Goal: Information Seeking & Learning: Learn about a topic

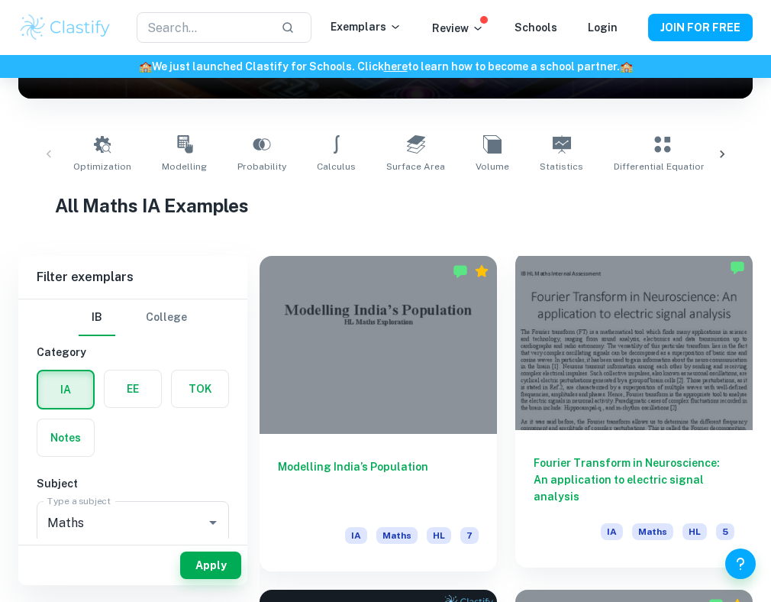
scroll to position [250, 0]
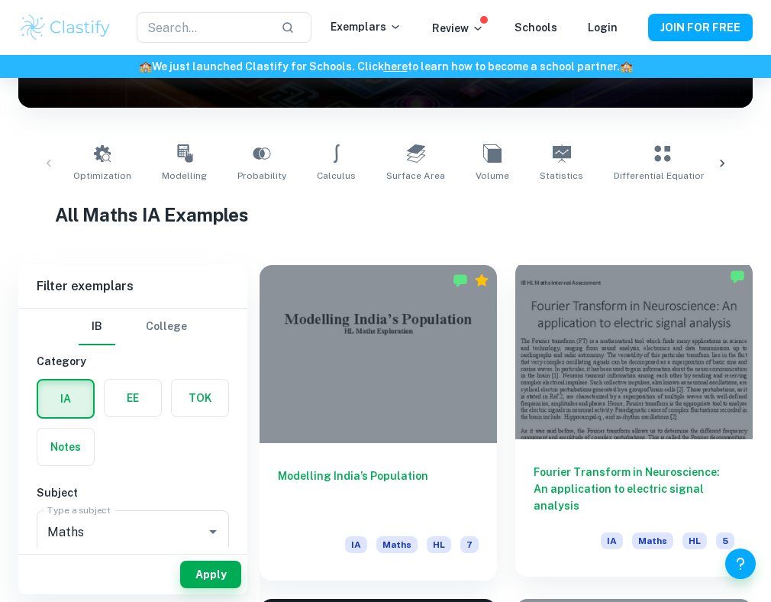
click at [651, 338] on div at bounding box center [635, 350] width 238 height 178
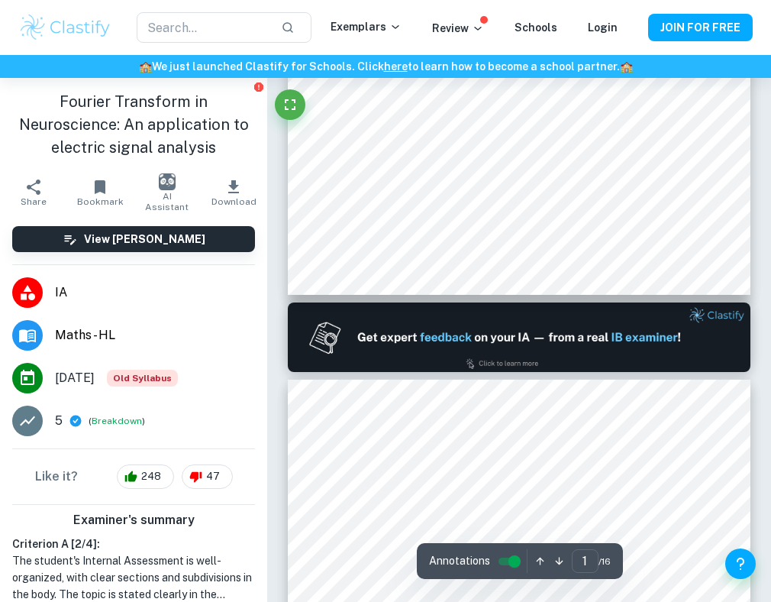
scroll to position [457, 0]
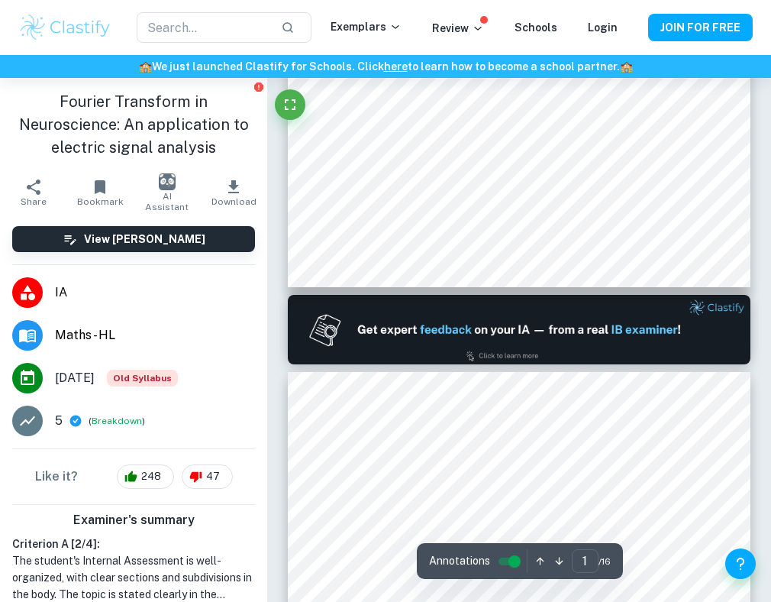
type input "2"
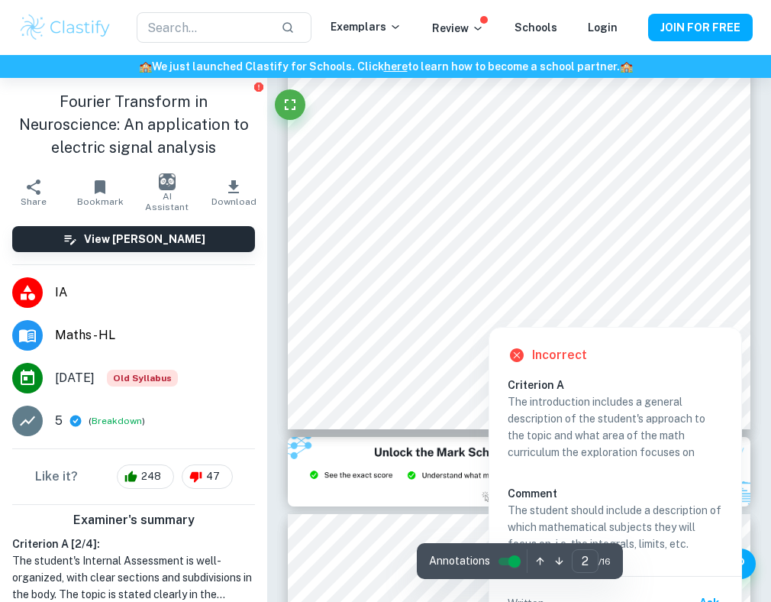
scroll to position [1092, 0]
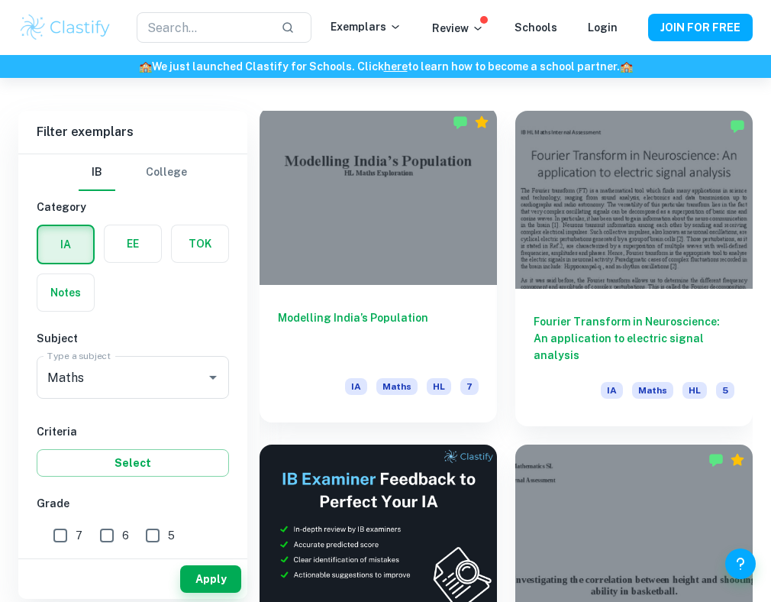
scroll to position [414, 0]
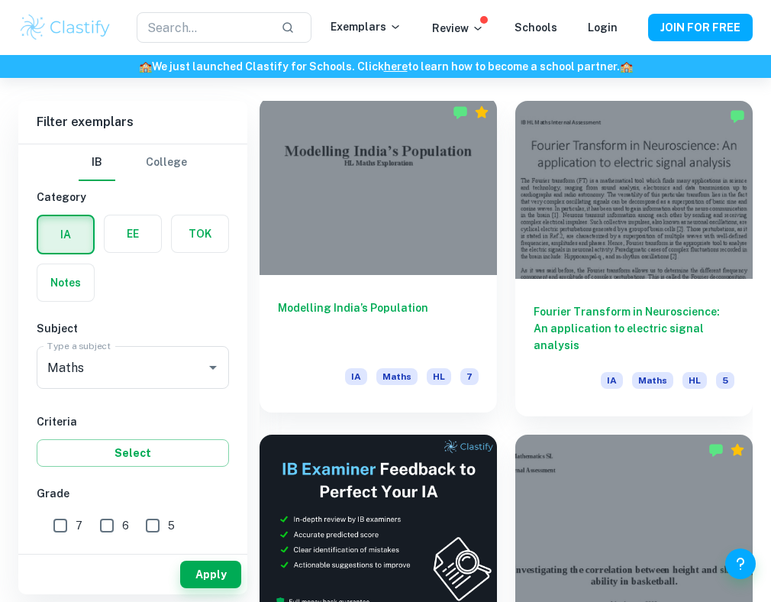
click at [395, 194] on div at bounding box center [379, 186] width 238 height 178
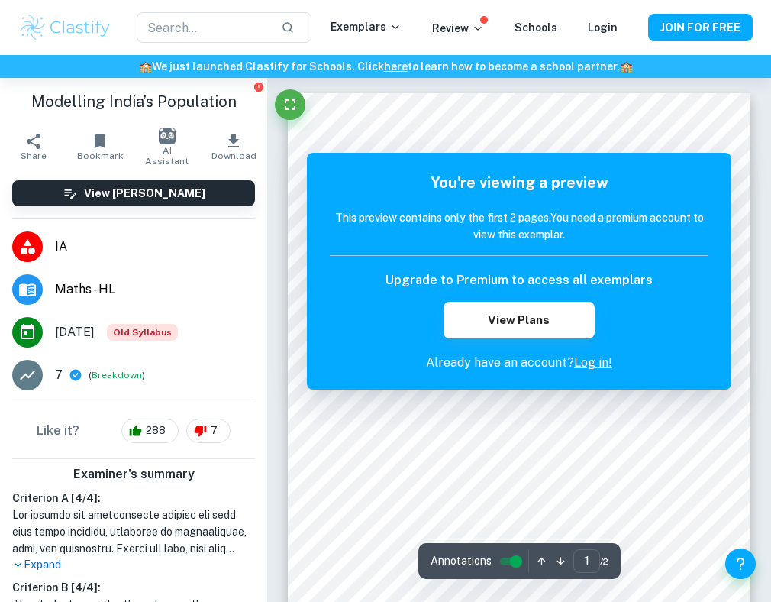
scroll to position [5, 0]
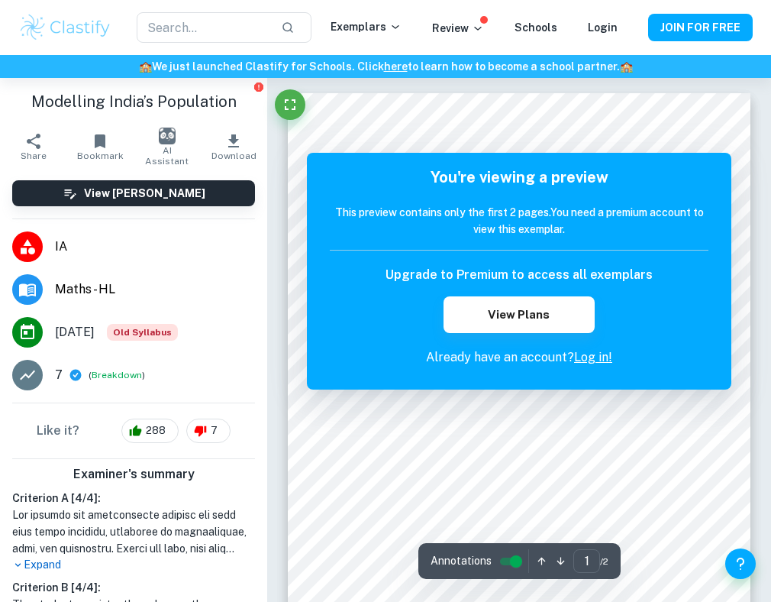
click at [584, 357] on link "Log in!" at bounding box center [593, 357] width 38 height 15
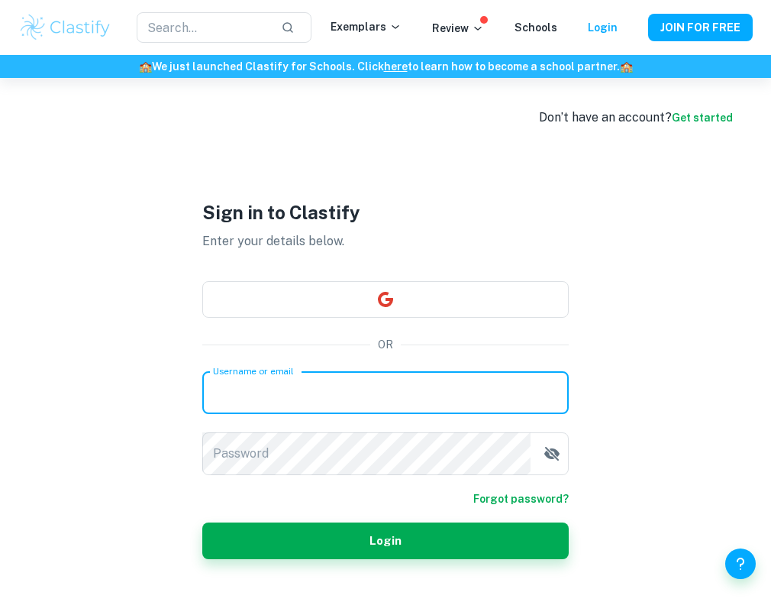
click at [336, 392] on input "Username or email" at bounding box center [385, 392] width 367 height 43
type input "[EMAIL_ADDRESS][DOMAIN_NAME]"
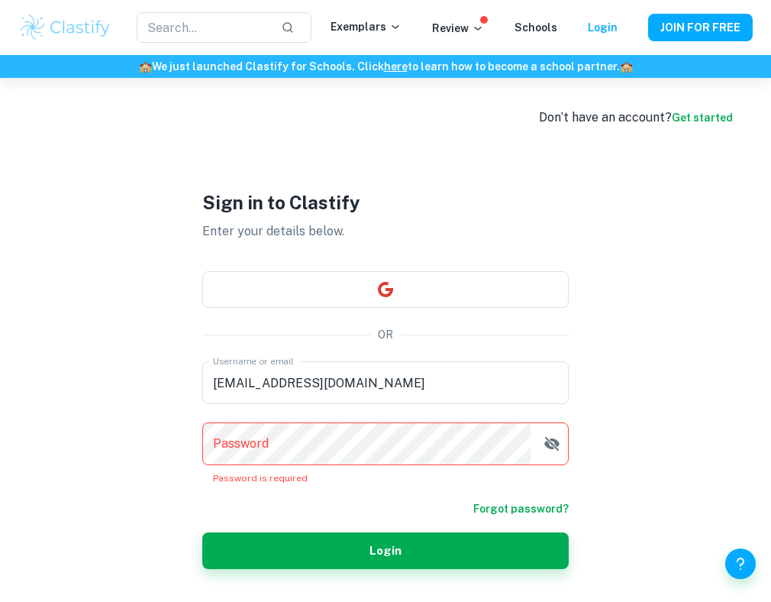
click at [532, 499] on form "Username or email [EMAIL_ADDRESS][DOMAIN_NAME] Username or email Password Passw…" at bounding box center [385, 465] width 367 height 208
click at [528, 506] on link "Forgot password?" at bounding box center [521, 508] width 95 height 17
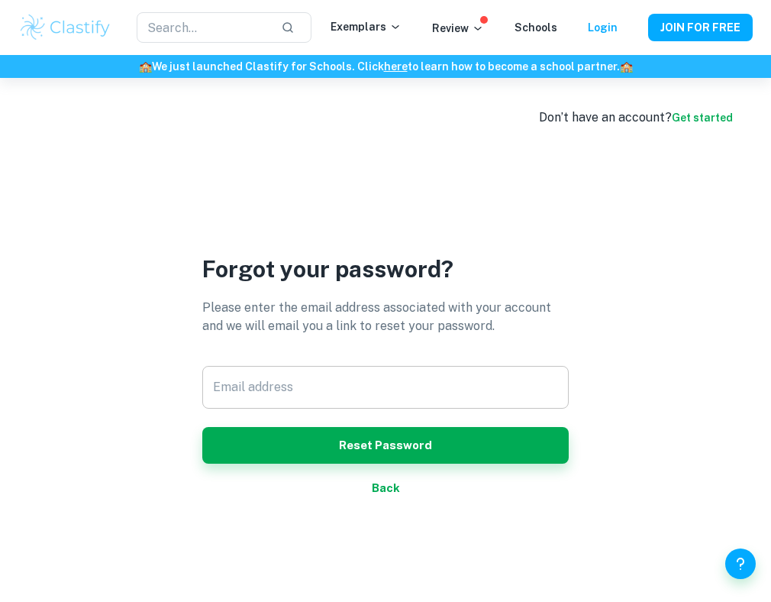
click at [331, 394] on input "Email address" at bounding box center [385, 387] width 367 height 43
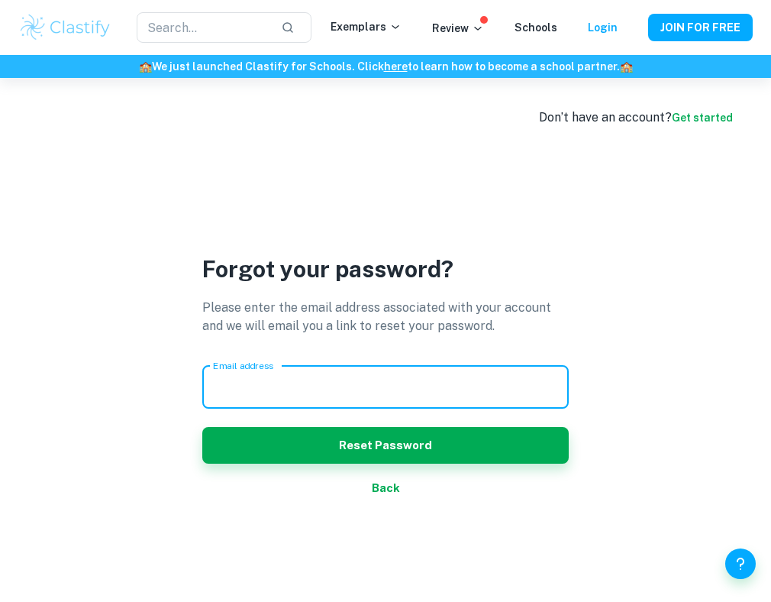
type input "[EMAIL_ADDRESS][DOMAIN_NAME]"
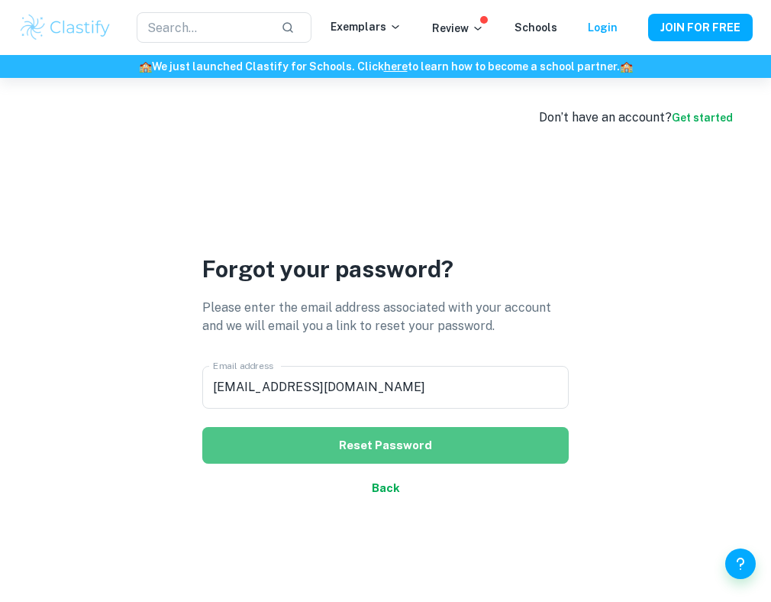
click at [406, 446] on button "Reset Password" at bounding box center [385, 445] width 367 height 37
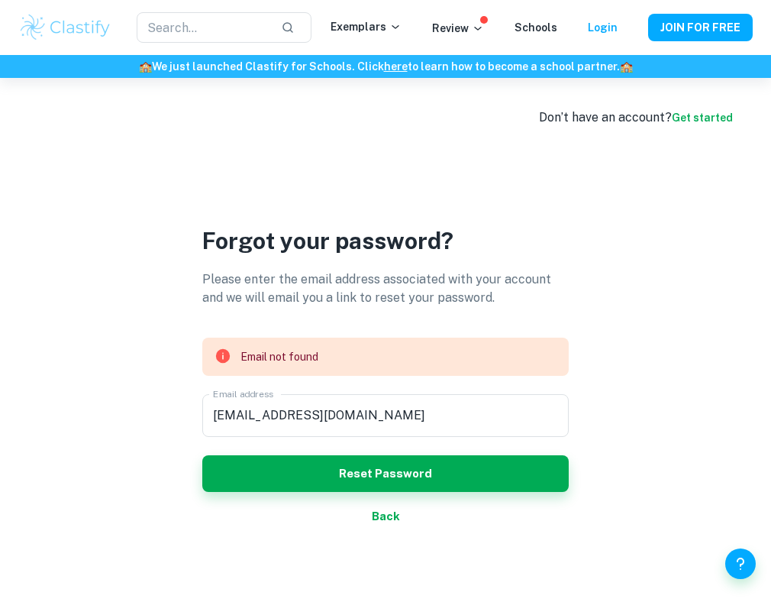
click at [705, 122] on link "Get started" at bounding box center [702, 118] width 61 height 12
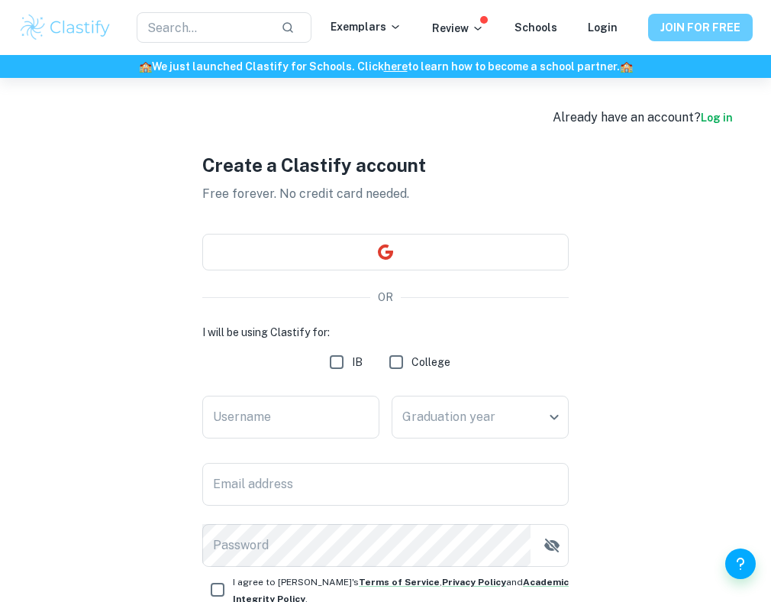
click at [683, 26] on button "JOIN FOR FREE" at bounding box center [700, 27] width 105 height 27
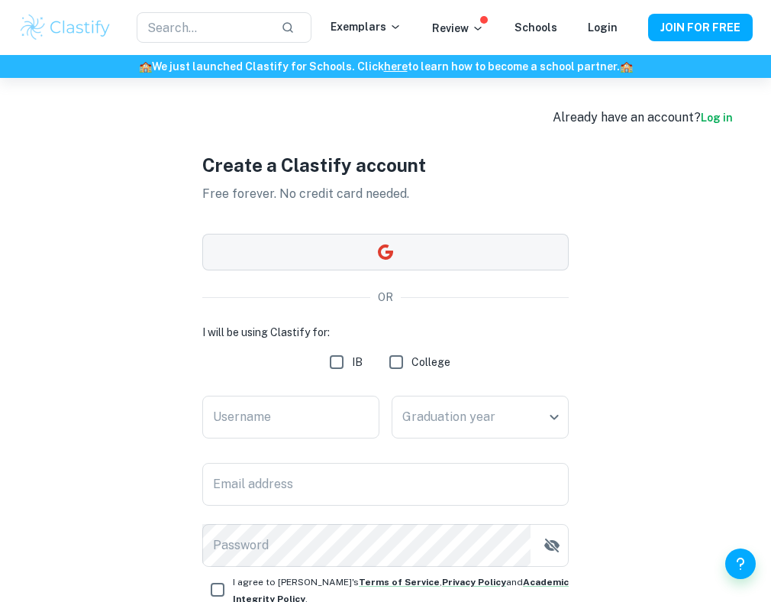
click at [302, 249] on button "button" at bounding box center [385, 252] width 367 height 37
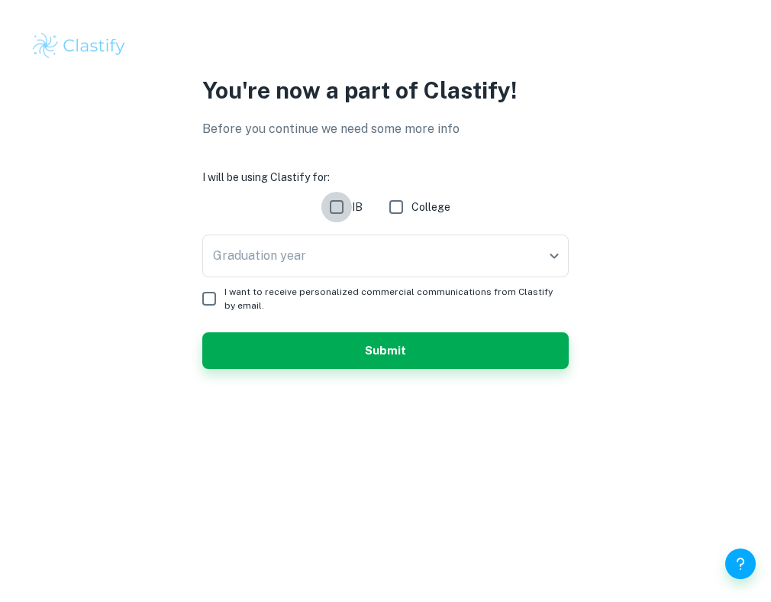
click at [337, 208] on input "IB" at bounding box center [337, 207] width 31 height 31
checkbox input "true"
click at [553, 256] on body "We value your privacy We use cookies to enhance your browsing experience, serve…" at bounding box center [385, 301] width 771 height 602
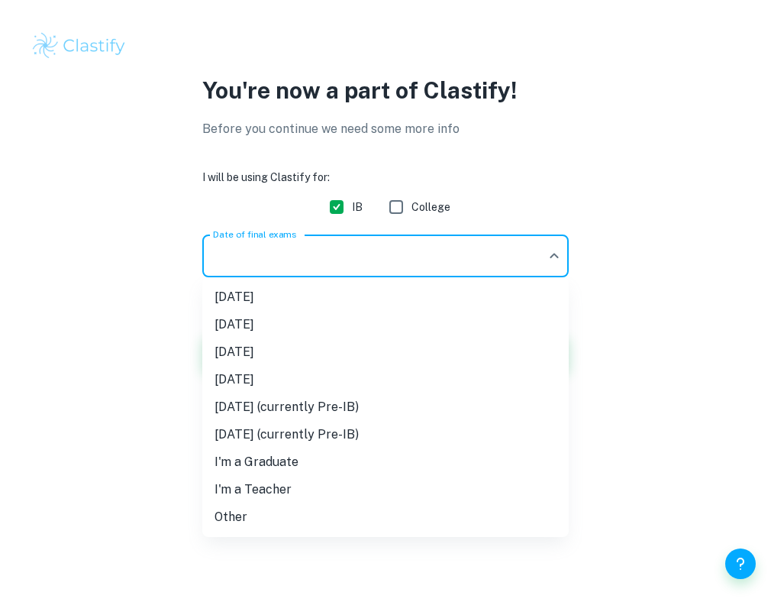
click at [289, 325] on li "November 2025" at bounding box center [385, 324] width 367 height 27
type input "N25"
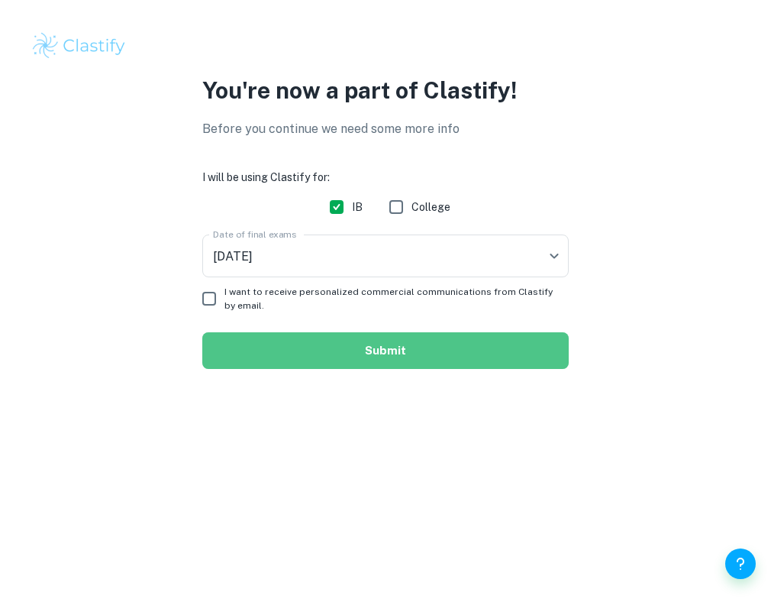
click at [394, 357] on button "Submit" at bounding box center [385, 350] width 367 height 37
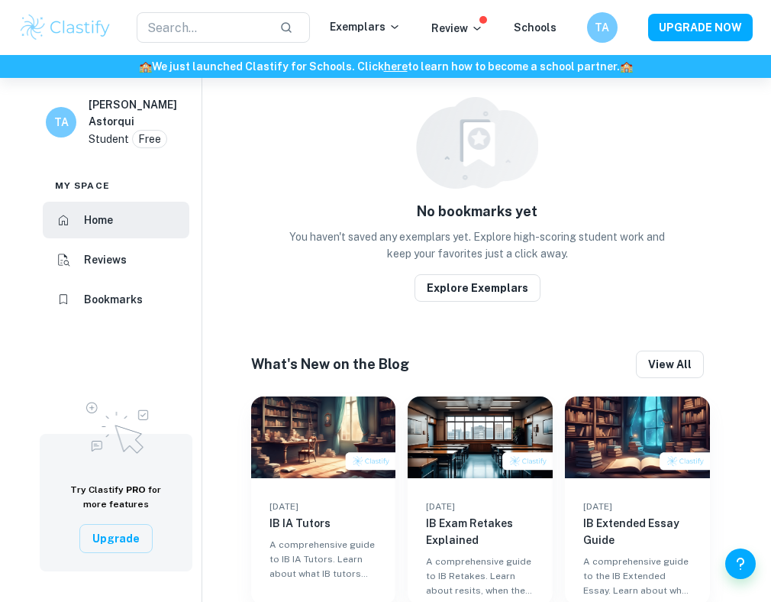
scroll to position [752, 0]
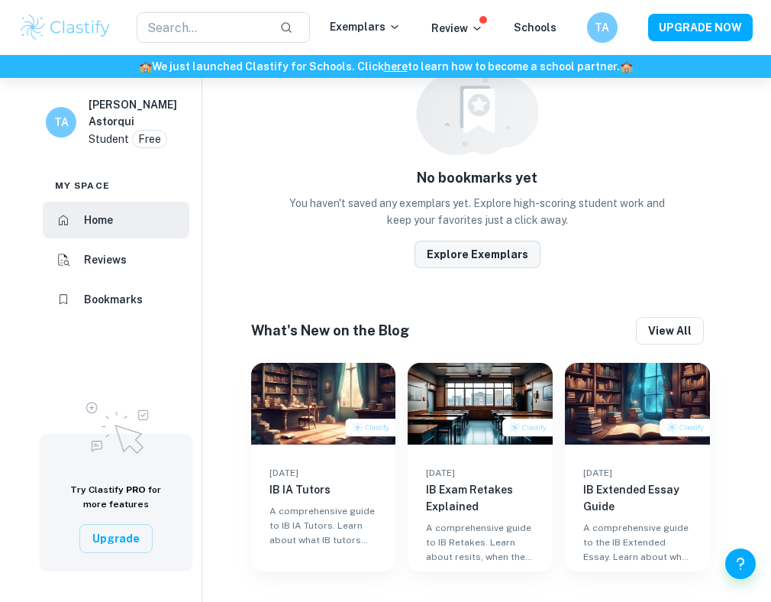
click at [507, 257] on button "Explore Exemplars" at bounding box center [478, 254] width 126 height 27
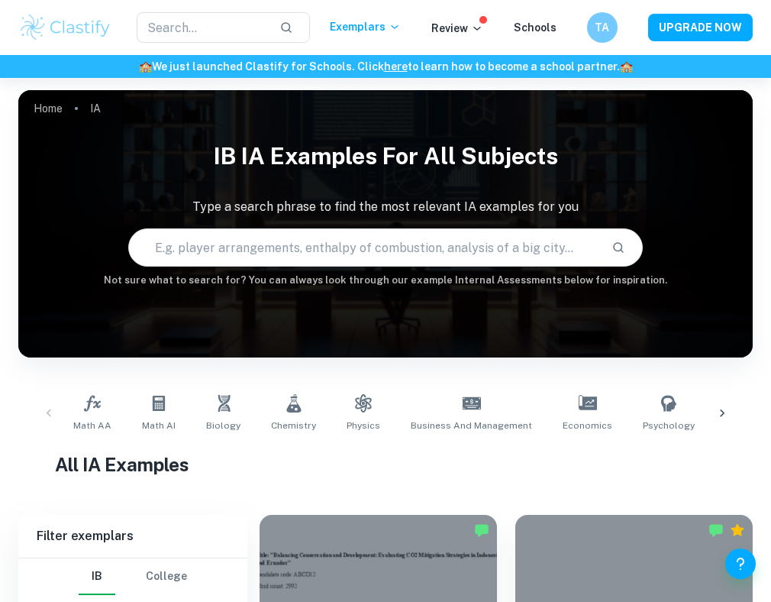
click at [424, 248] on input "text" at bounding box center [364, 247] width 470 height 43
click at [155, 412] on icon at bounding box center [159, 403] width 18 height 18
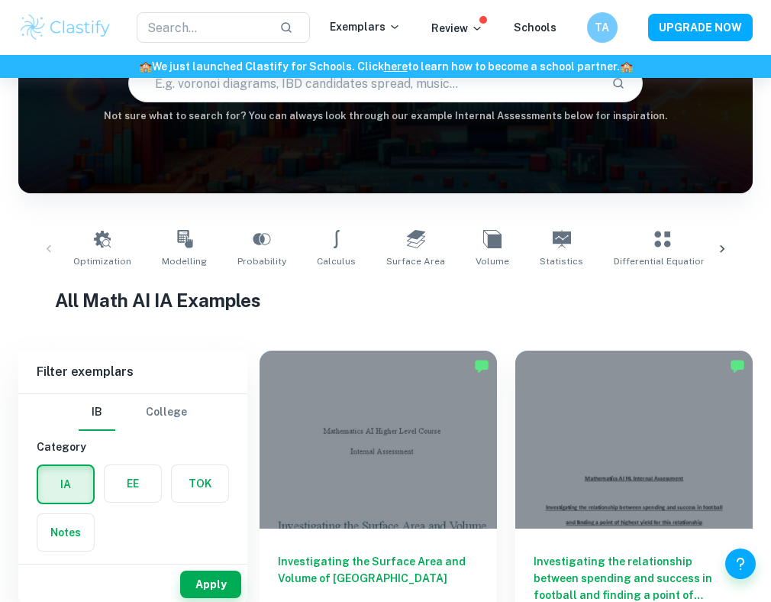
scroll to position [176, 0]
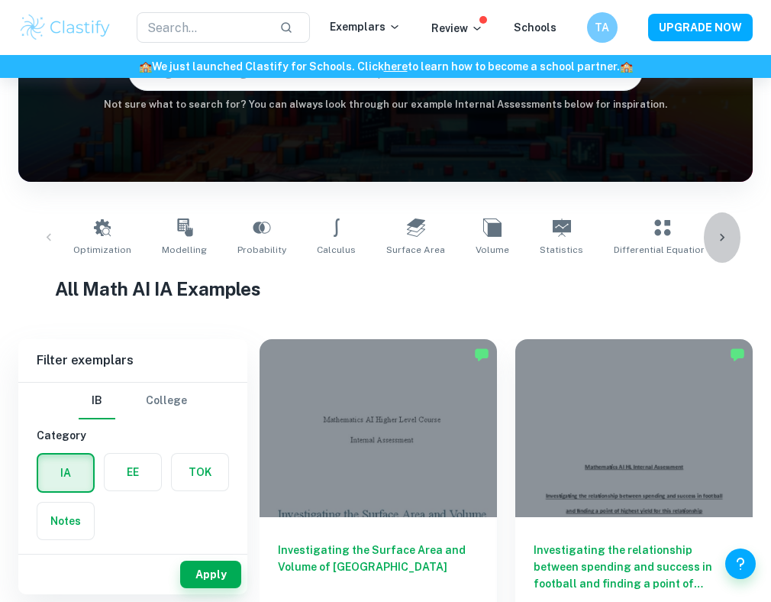
click at [726, 239] on icon at bounding box center [722, 237] width 15 height 15
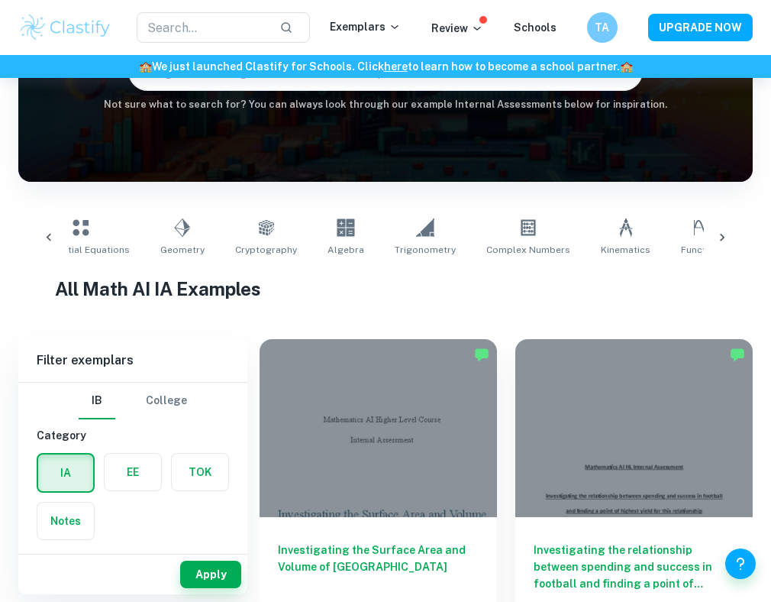
scroll to position [0, 624]
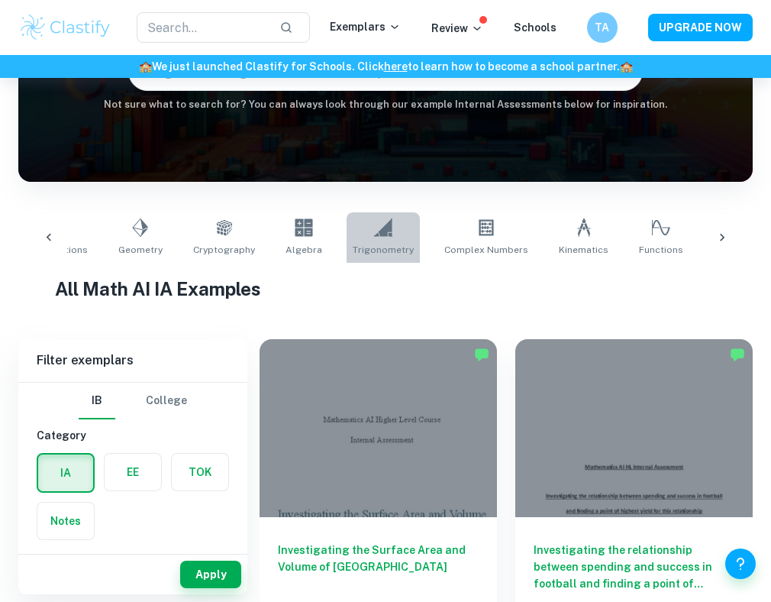
click at [355, 247] on span "Trigonometry" at bounding box center [383, 250] width 61 height 14
type input "Trigonometry"
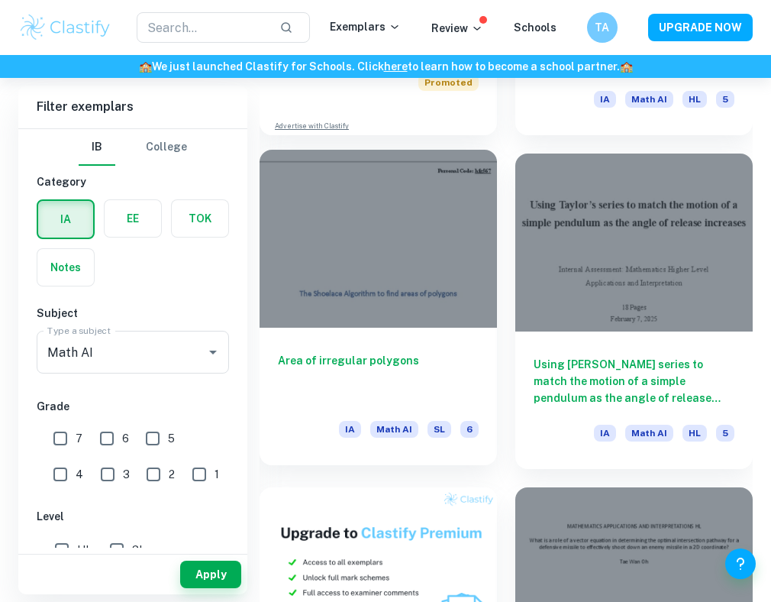
scroll to position [1007, 0]
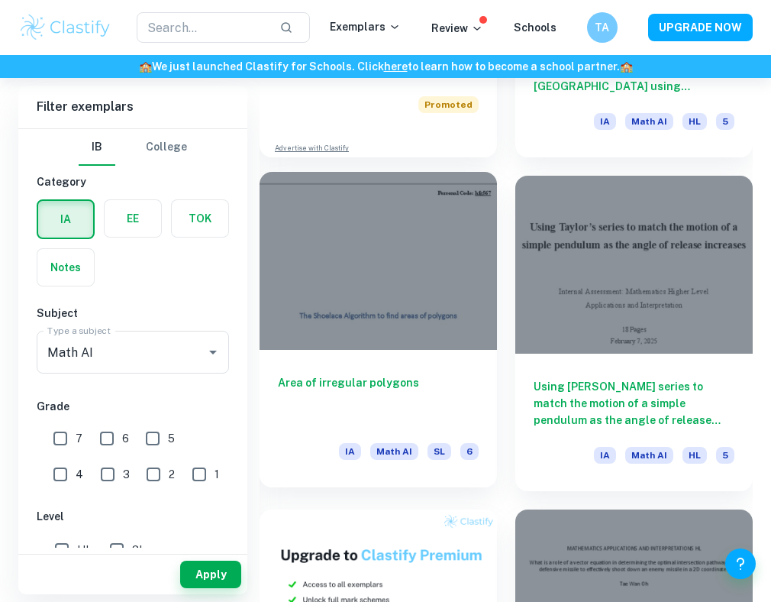
click at [385, 268] on div at bounding box center [379, 261] width 238 height 178
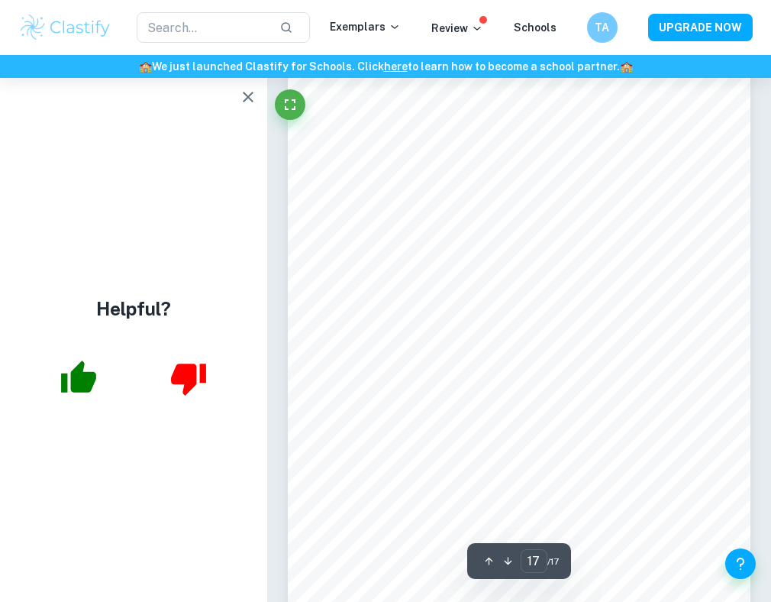
scroll to position [11065, 0]
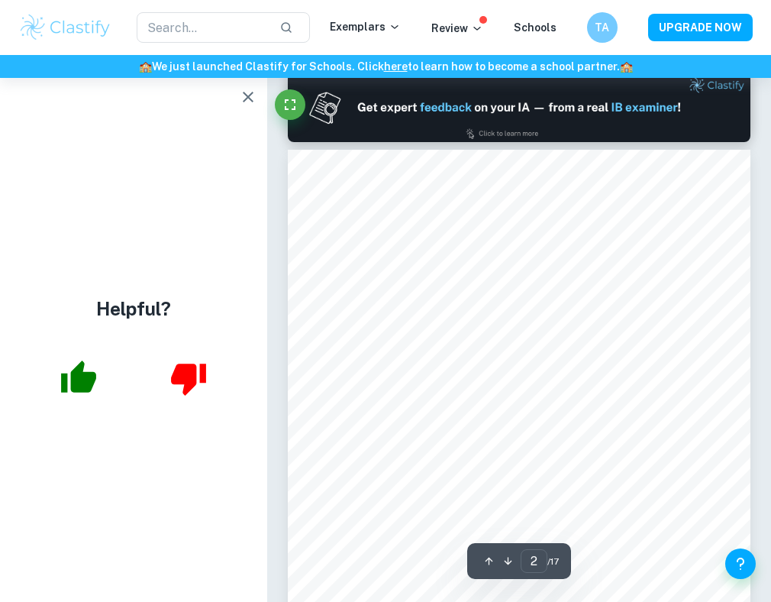
type input "1"
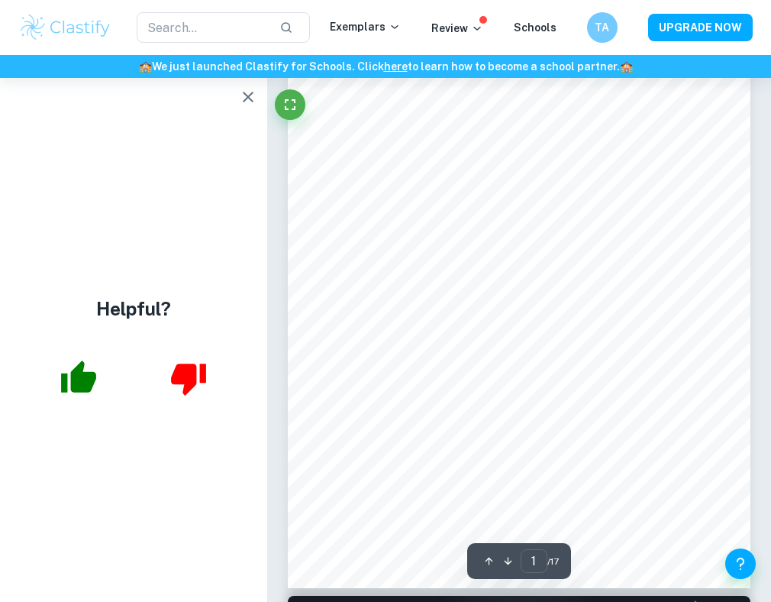
scroll to position [151, 0]
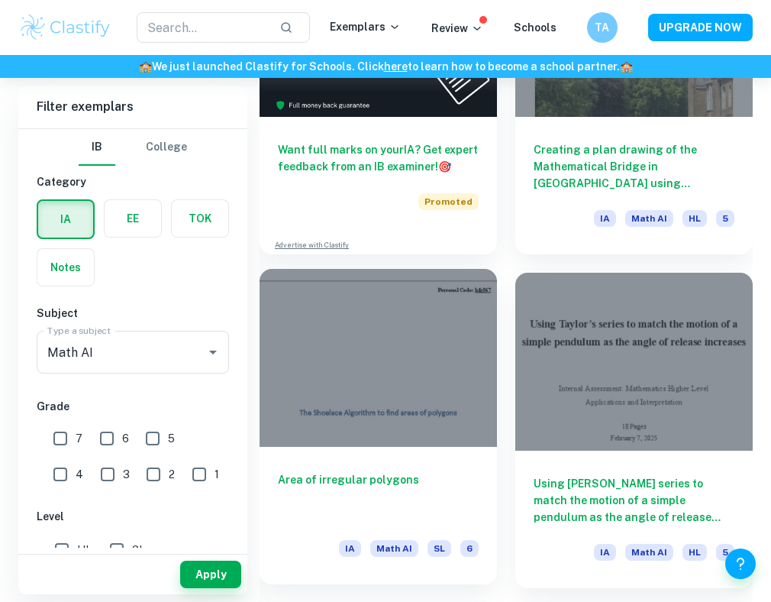
scroll to position [929, 0]
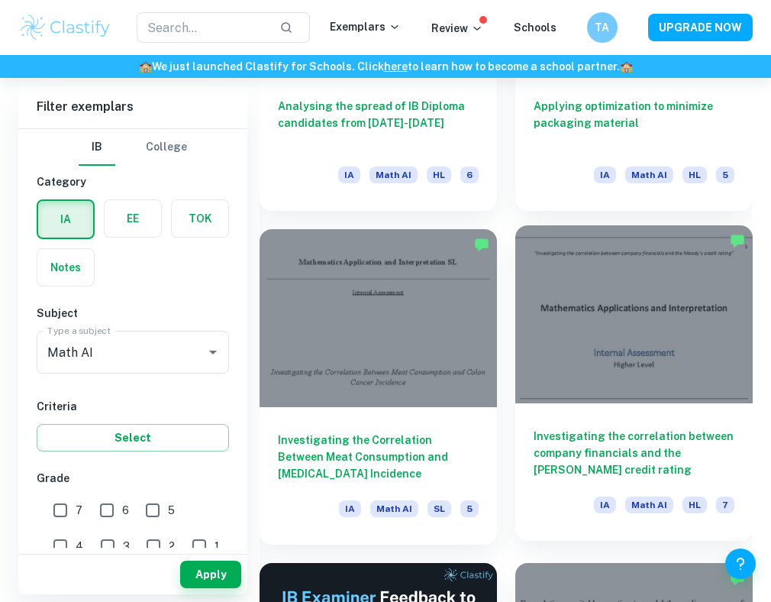
scroll to position [5625, 0]
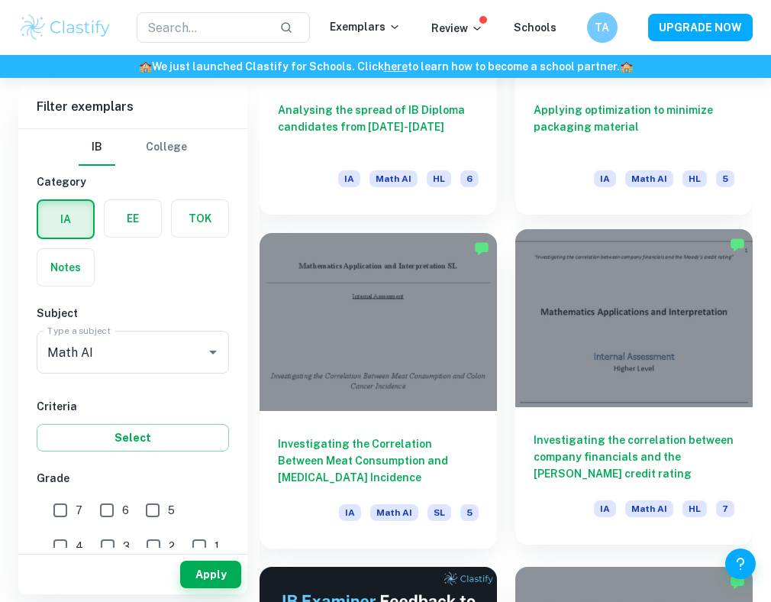
click at [593, 351] on div at bounding box center [635, 318] width 238 height 178
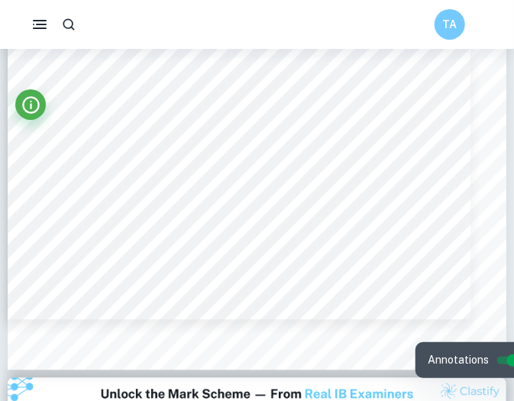
scroll to position [5553, 0]
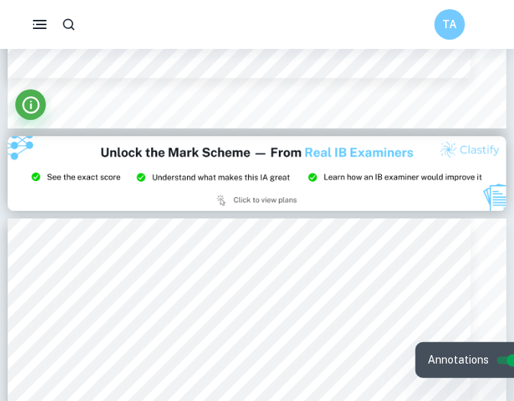
type input "9"
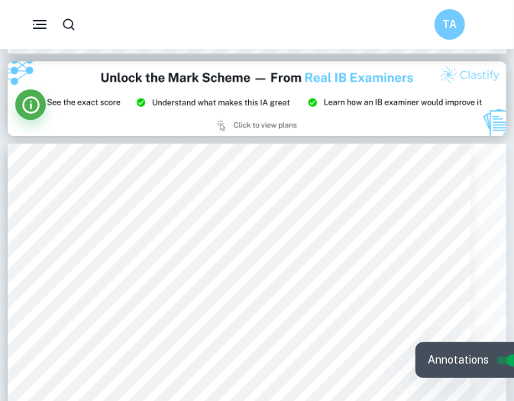
scroll to position [5886, 0]
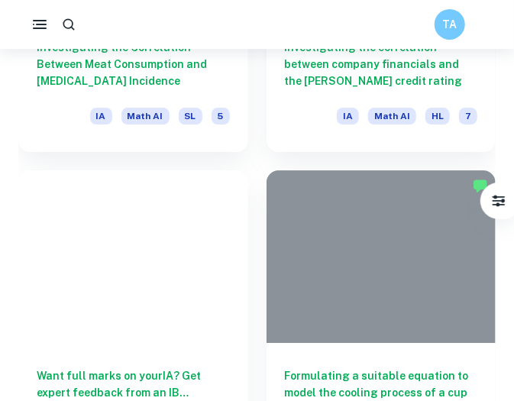
scroll to position [3750, 0]
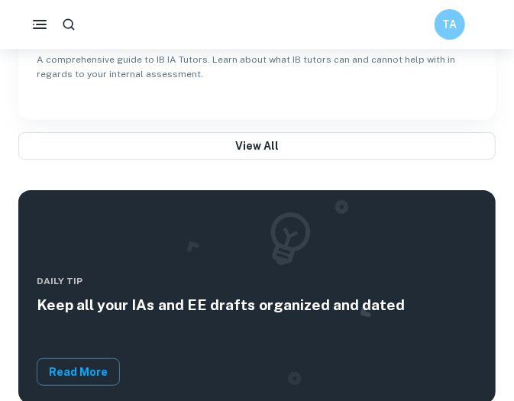
scroll to position [1498, 0]
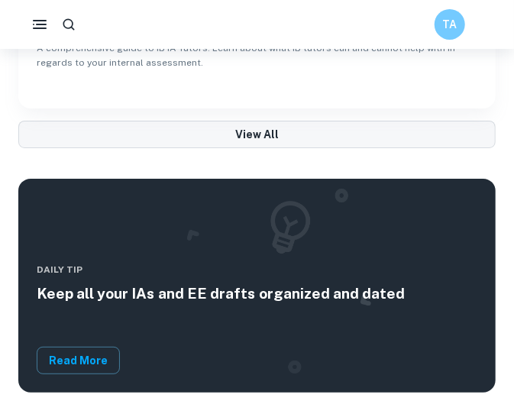
click at [255, 132] on button "View all" at bounding box center [256, 134] width 477 height 27
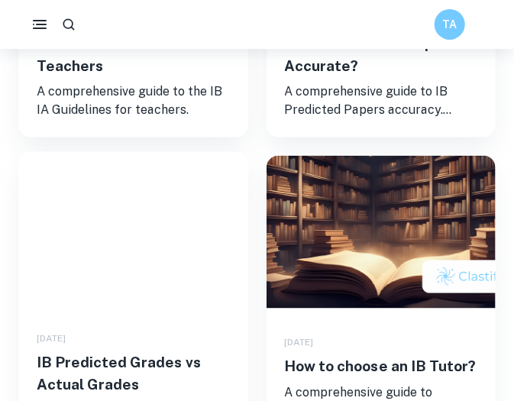
scroll to position [2042, 0]
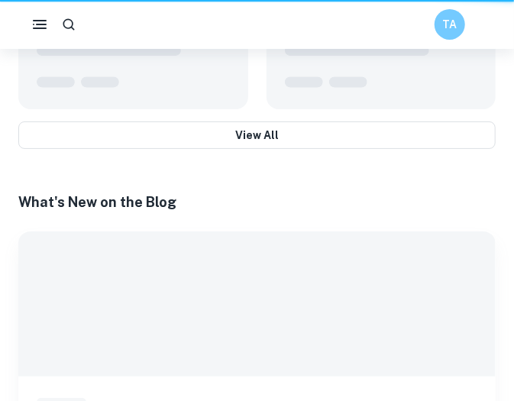
scroll to position [1199, 0]
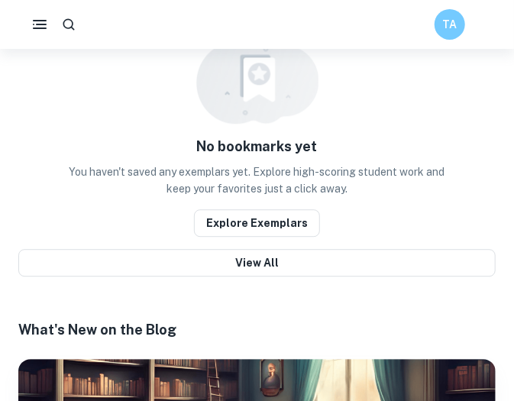
scroll to position [978, 0]
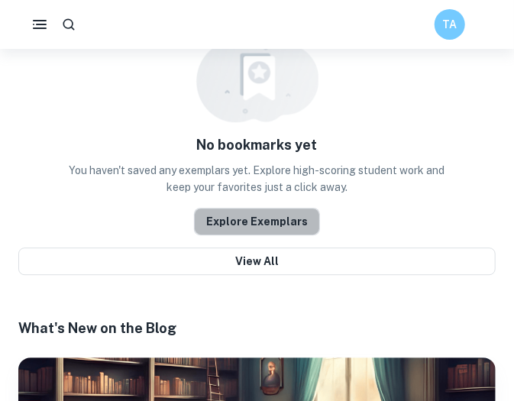
click at [273, 218] on button "Explore Exemplars" at bounding box center [257, 221] width 126 height 27
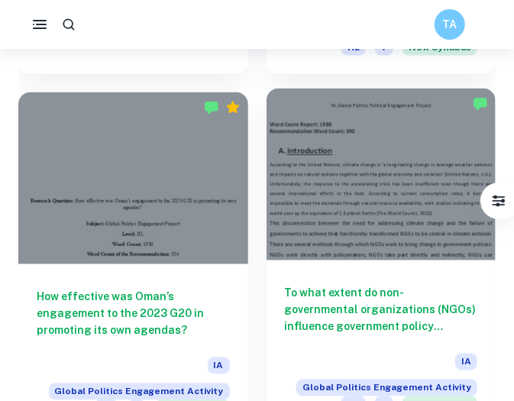
scroll to position [2132, 0]
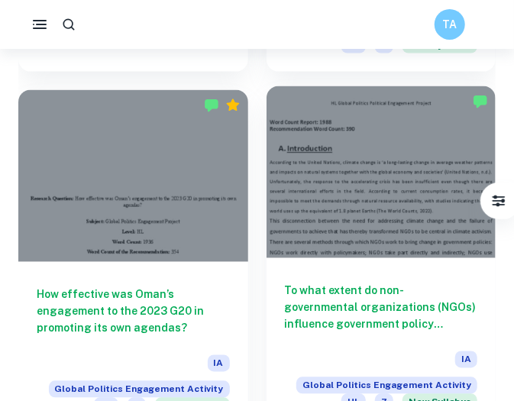
click at [364, 209] on div at bounding box center [382, 172] width 230 height 172
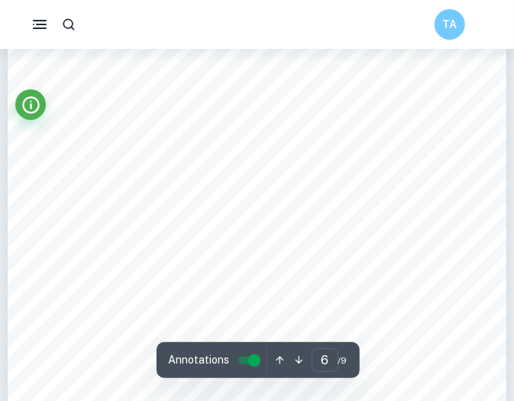
scroll to position [4097, 0]
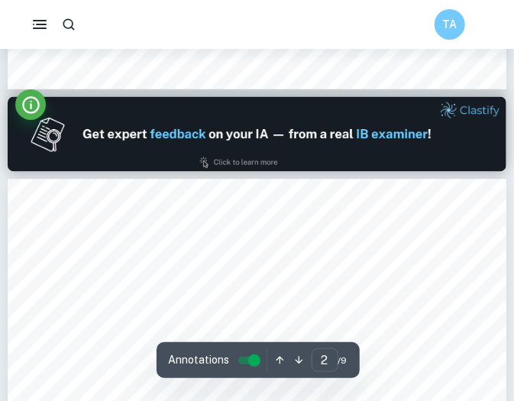
type input "1"
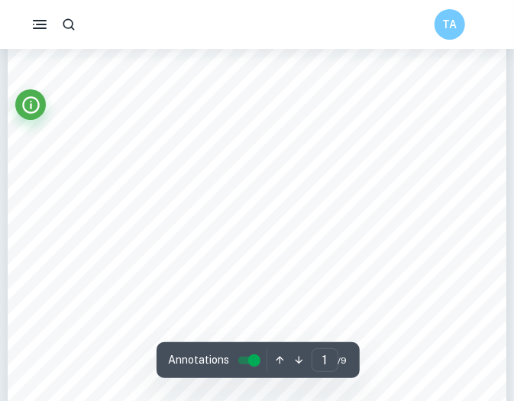
scroll to position [0, 0]
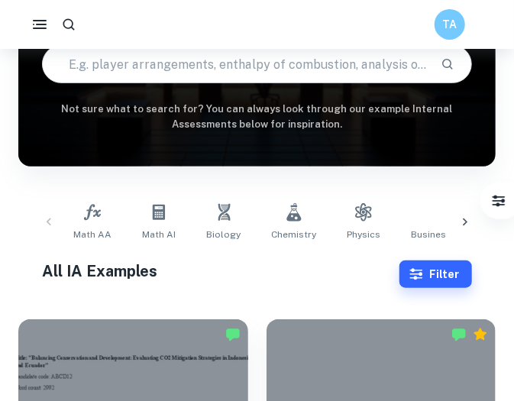
scroll to position [228, 0]
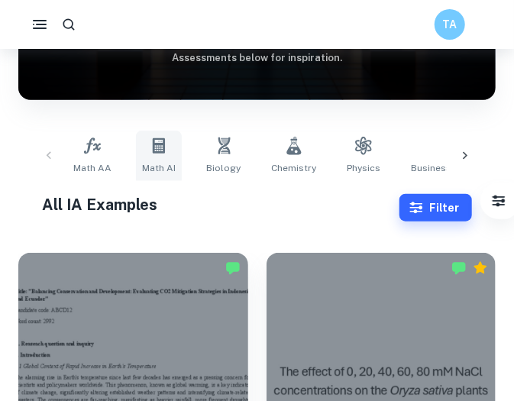
click at [157, 148] on icon at bounding box center [159, 145] width 12 height 15
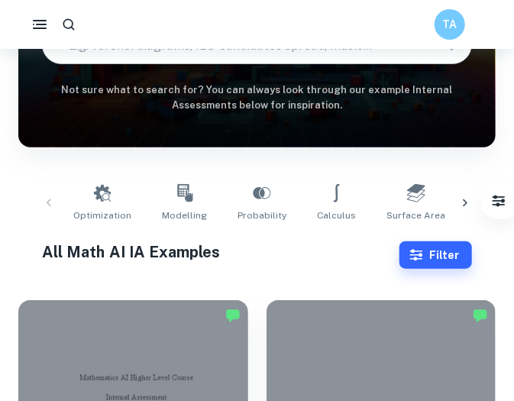
scroll to position [183, 0]
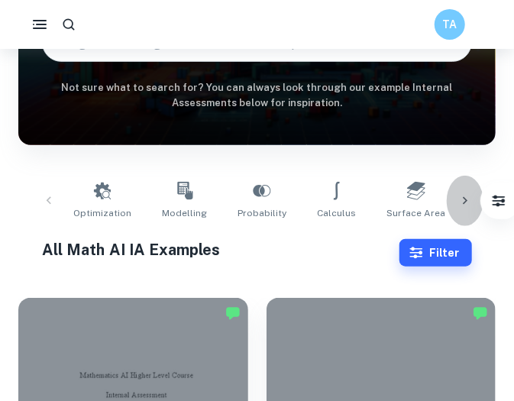
click at [467, 202] on icon at bounding box center [464, 200] width 15 height 15
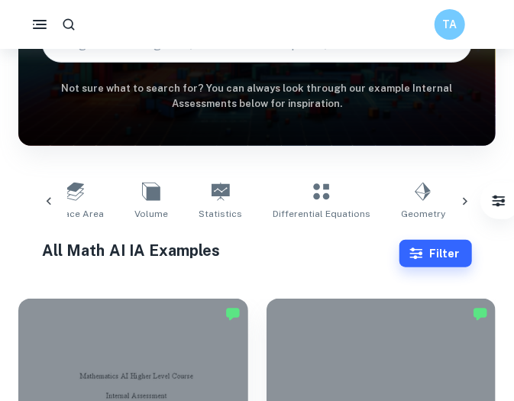
scroll to position [182, 0]
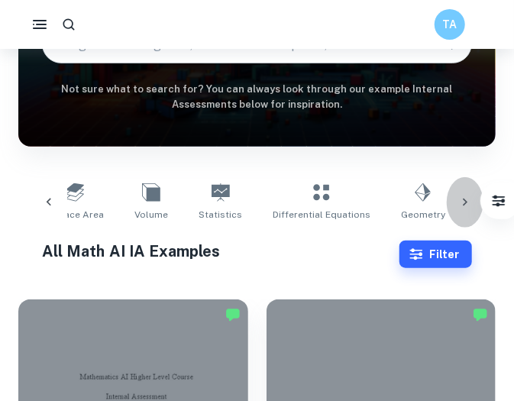
click at [469, 204] on icon at bounding box center [464, 202] width 15 height 15
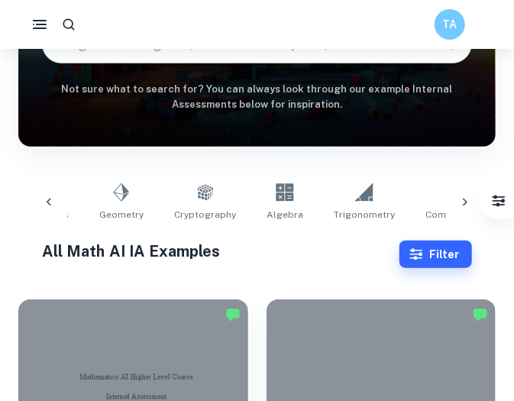
scroll to position [0, 683]
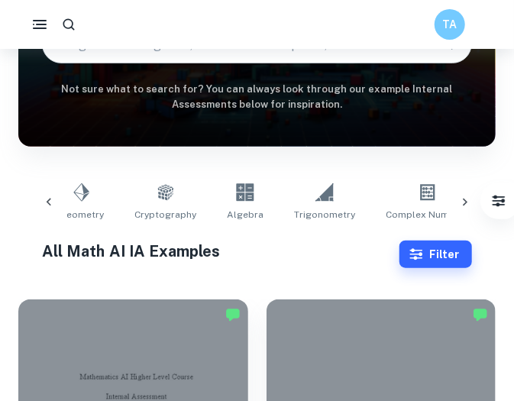
click at [467, 200] on icon at bounding box center [464, 202] width 15 height 15
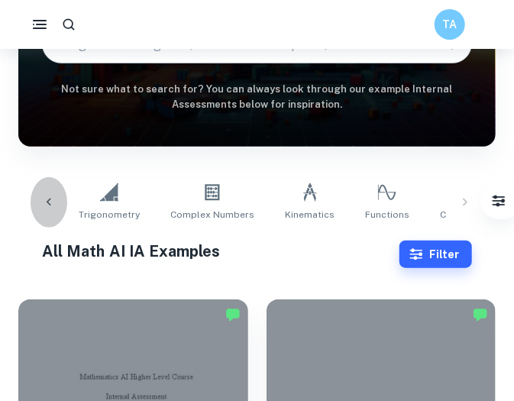
click at [47, 201] on icon at bounding box center [48, 202] width 15 height 15
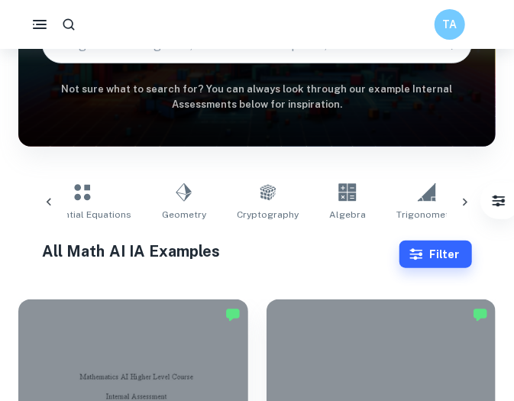
scroll to position [0, 558]
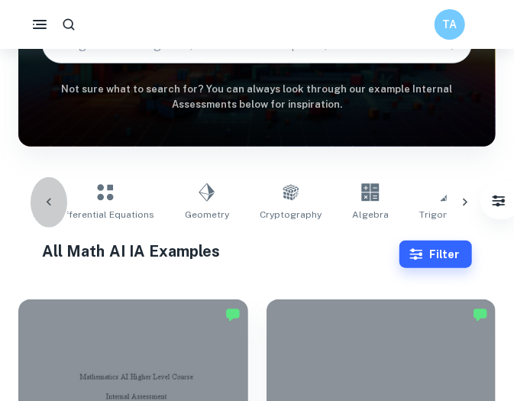
click at [47, 201] on icon at bounding box center [48, 202] width 15 height 15
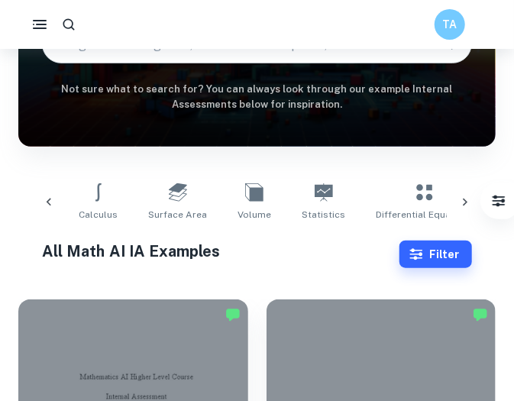
scroll to position [0, 216]
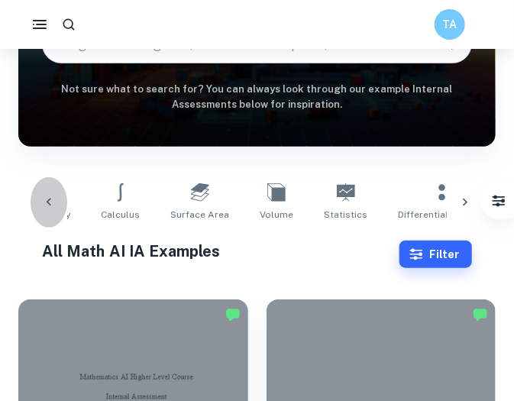
click at [47, 201] on icon at bounding box center [48, 202] width 15 height 15
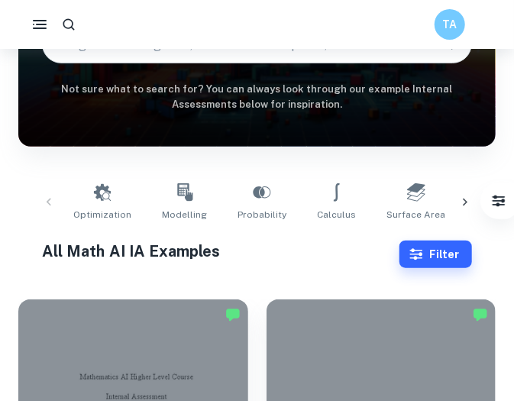
click at [47, 201] on div "Optimization Modelling Probability Calculus Surface Area Volume Statistics Diff…" at bounding box center [257, 202] width 453 height 50
click at [176, 191] on icon at bounding box center [185, 192] width 18 height 18
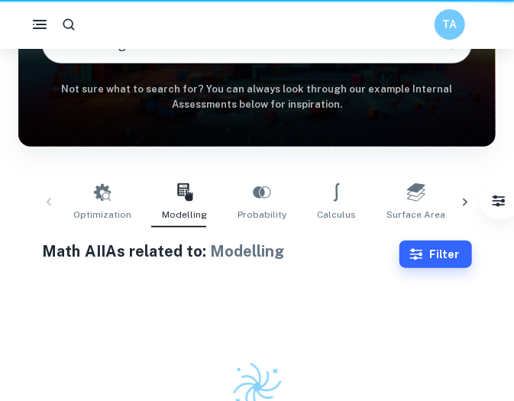
type input "Modelling"
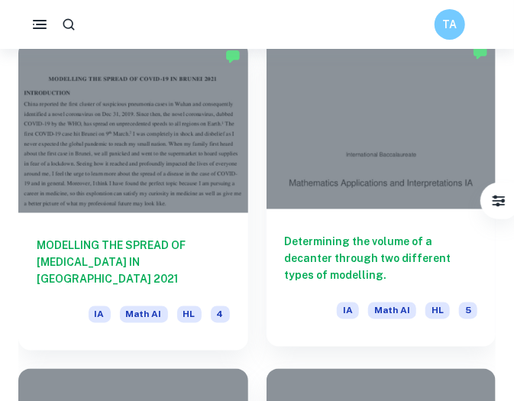
scroll to position [2085, 0]
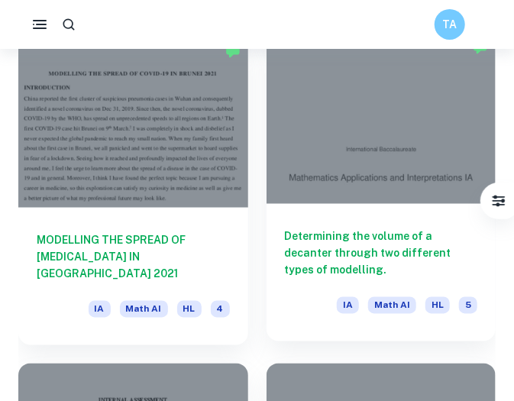
click at [357, 170] on div at bounding box center [382, 118] width 230 height 172
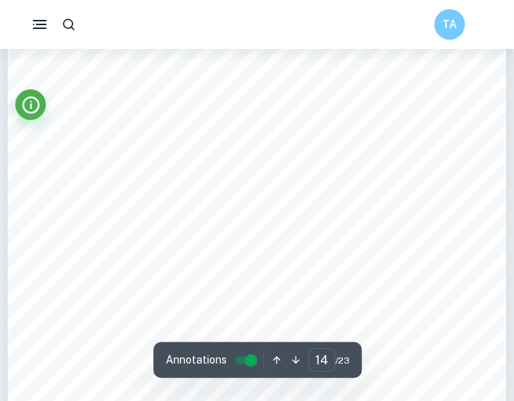
scroll to position [9595, 0]
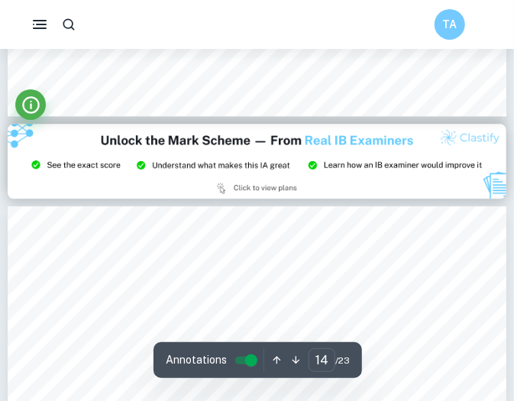
type input "15"
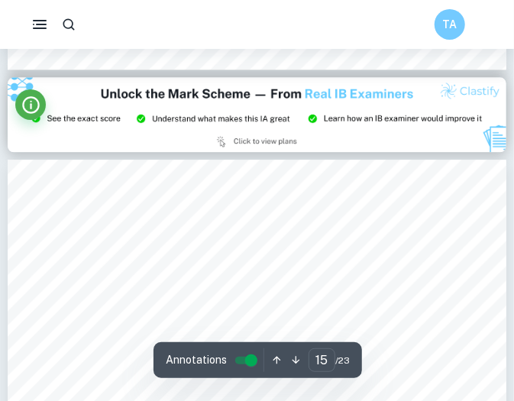
scroll to position [10213, 0]
